Goal: Task Accomplishment & Management: Complete application form

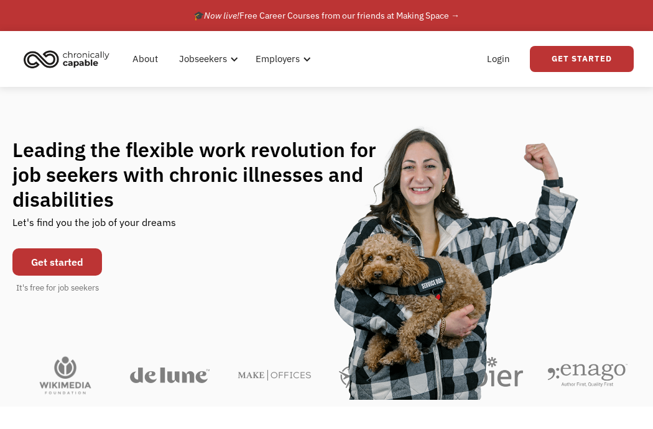
click at [47, 265] on link "Get started" at bounding box center [56, 262] width 89 height 27
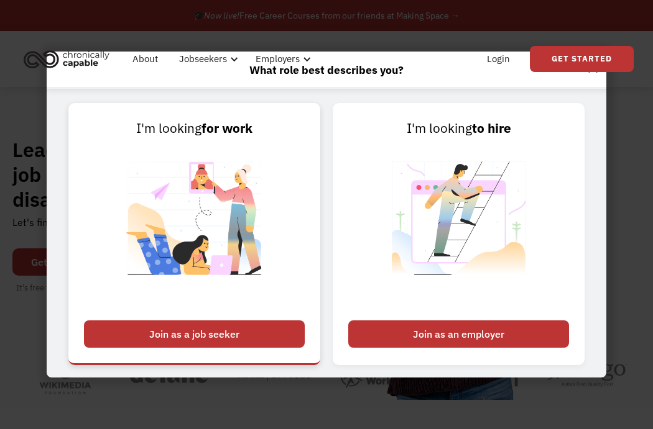
click at [163, 335] on div "Join as a job seeker" at bounding box center [194, 334] width 221 height 27
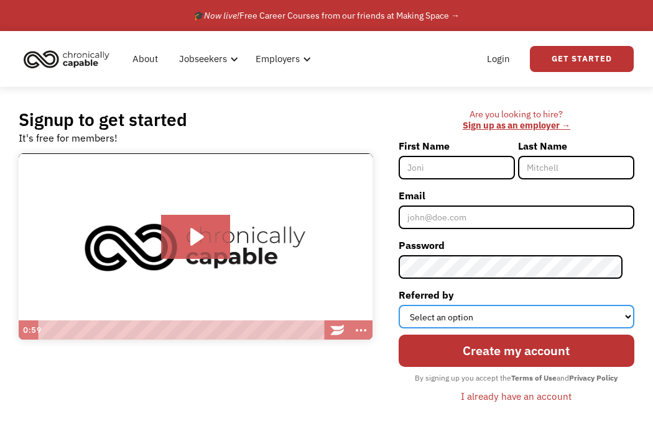
click at [501, 318] on select "Select an option Instagram Facebook Twitter Search Engine News Article Word of …" at bounding box center [516, 317] width 236 height 24
